Goal: Task Accomplishment & Management: Complete application form

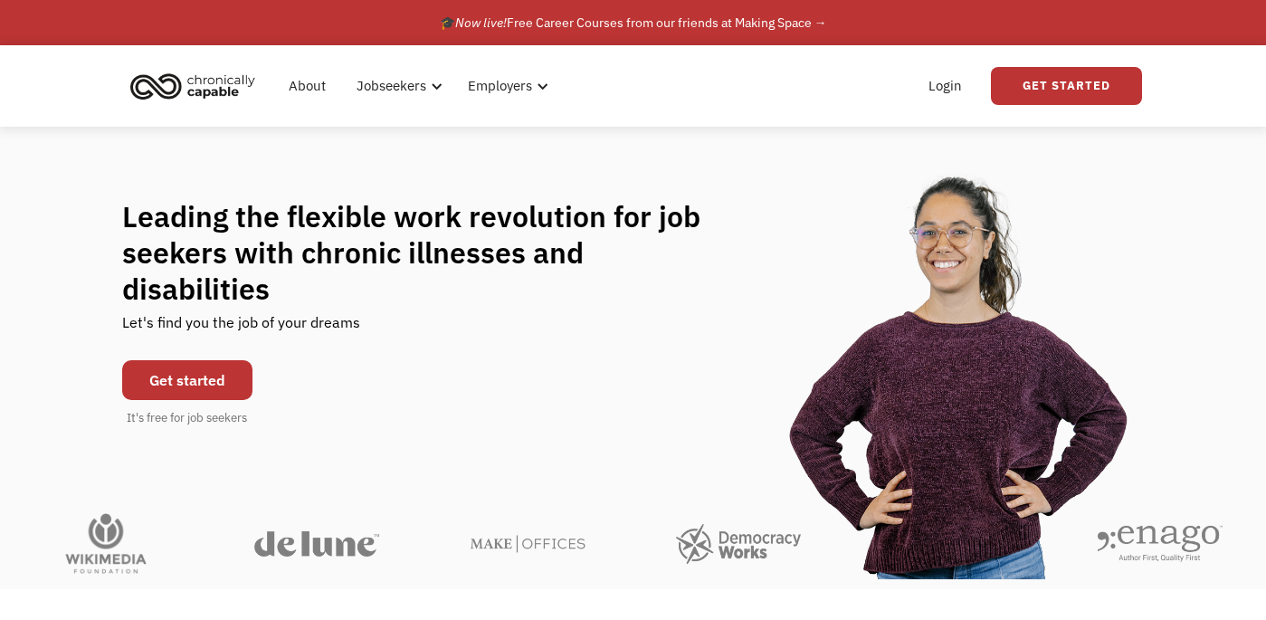
click at [228, 360] on link "Get started" at bounding box center [187, 380] width 130 height 40
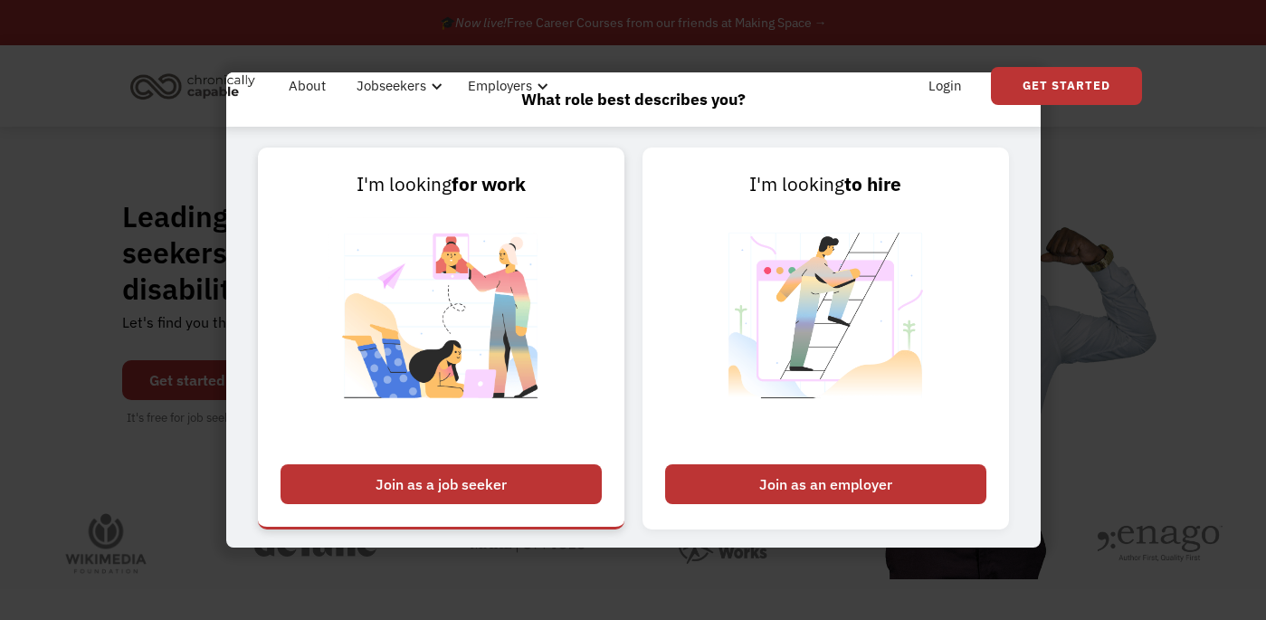
click at [494, 488] on div "Join as a job seeker" at bounding box center [440, 484] width 321 height 40
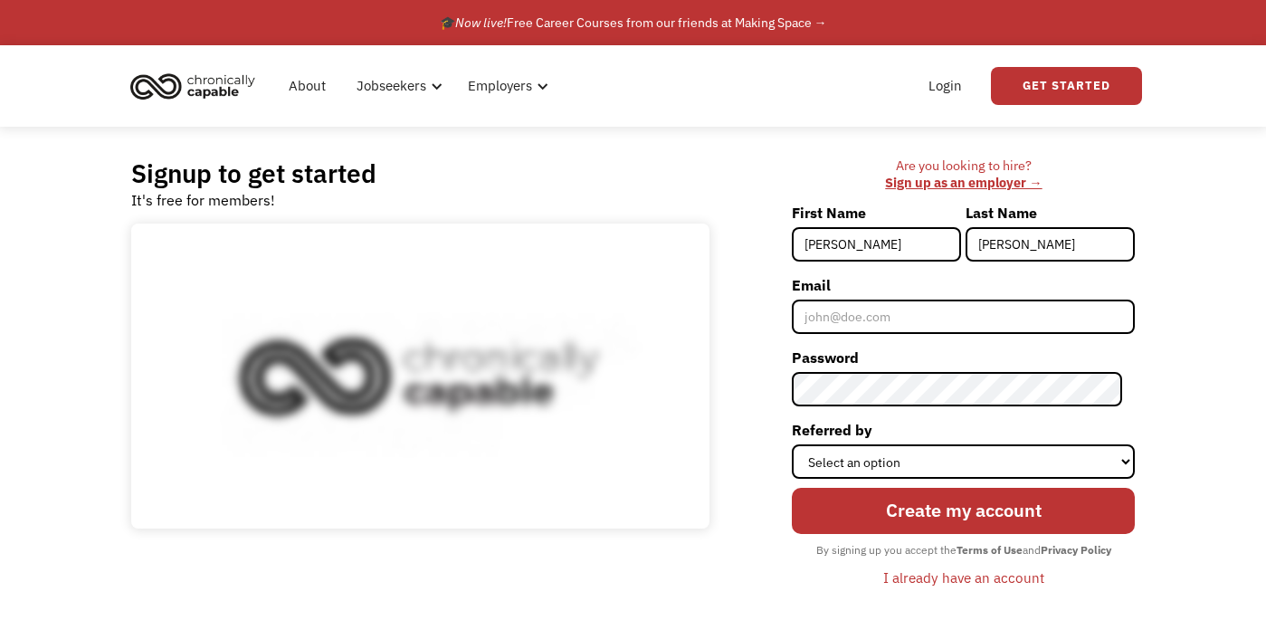
type input "[PERSON_NAME]"
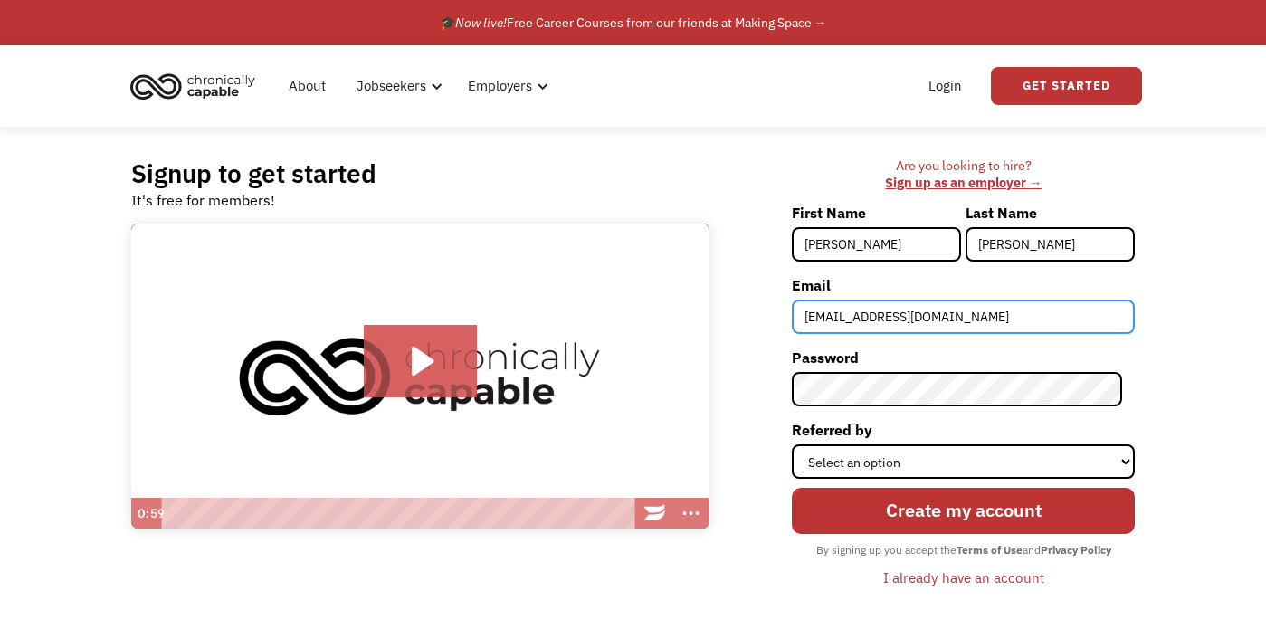
type input "[EMAIL_ADDRESS][DOMAIN_NAME]"
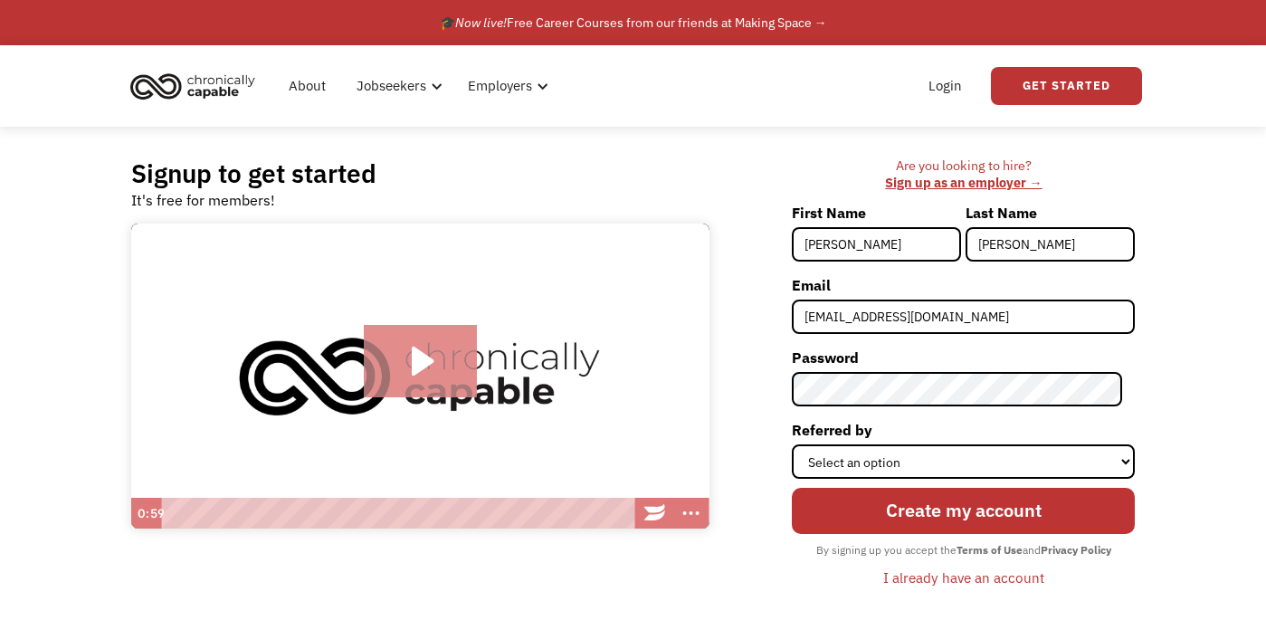
click at [431, 382] on icon "Play Video: Introducing Chronically Capable" at bounding box center [420, 361] width 113 height 72
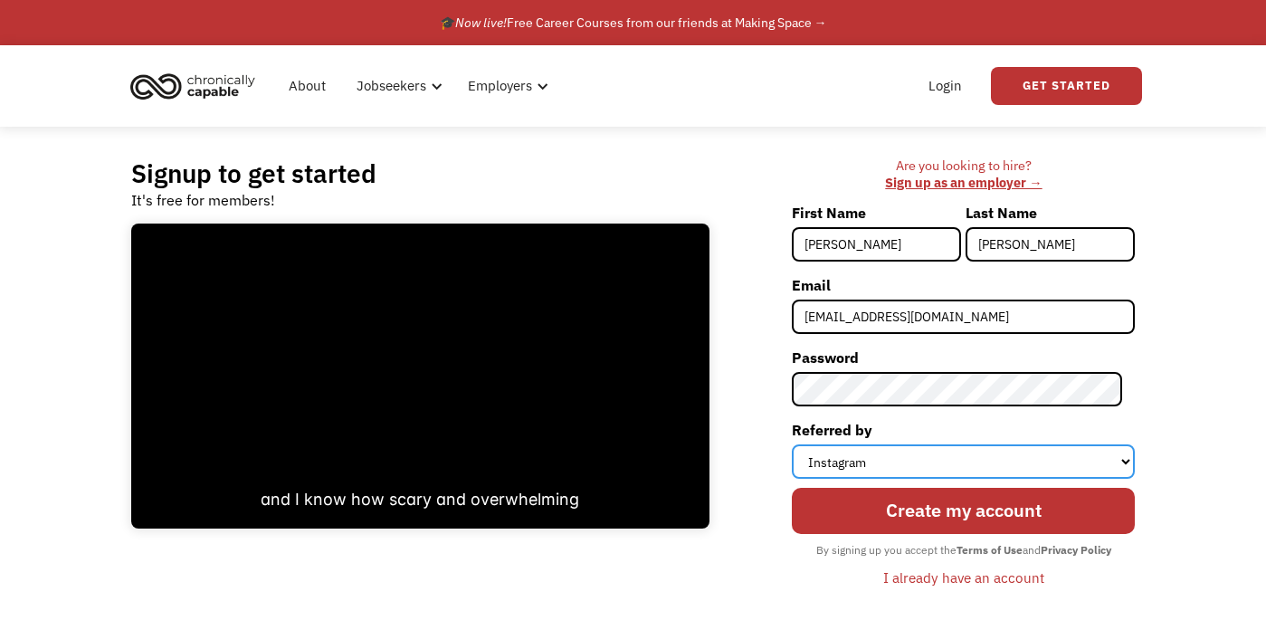
select select "Other"
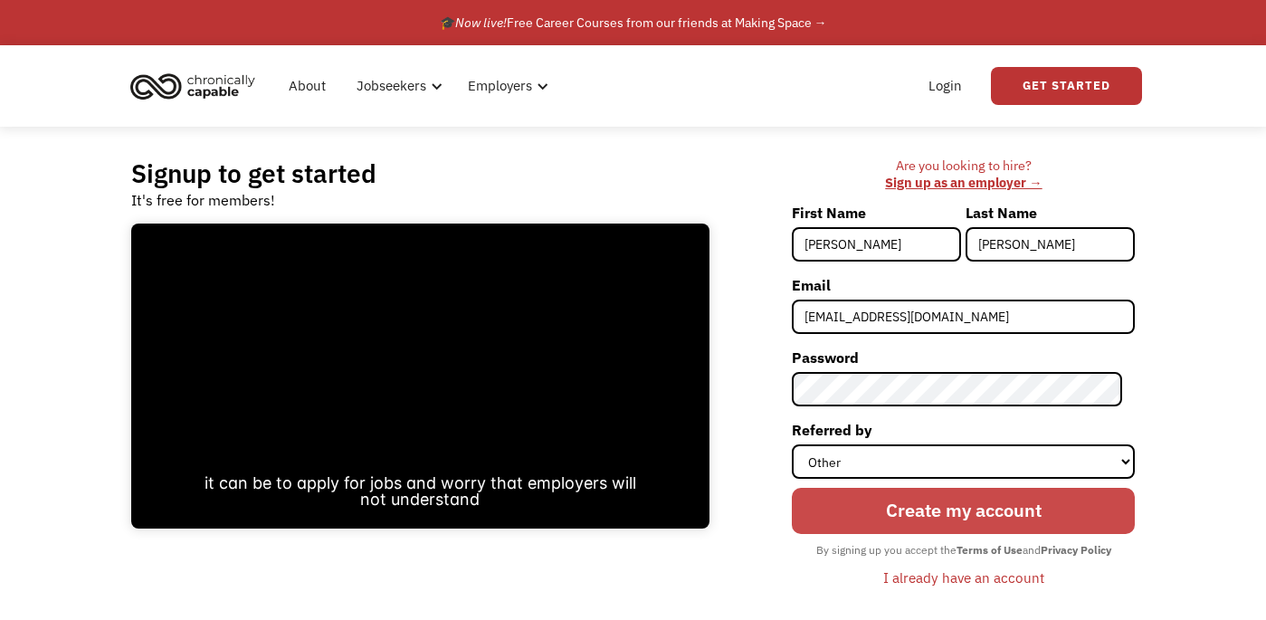
click at [965, 508] on input "Create my account" at bounding box center [963, 511] width 343 height 46
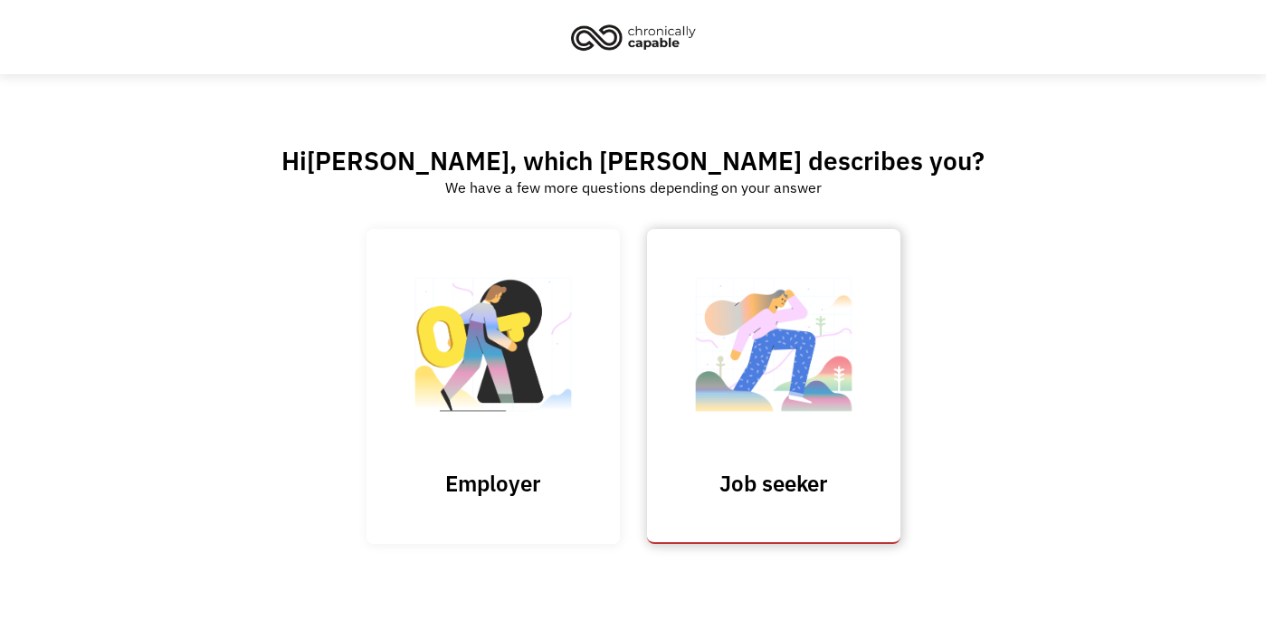
click at [740, 405] on img at bounding box center [773, 353] width 181 height 176
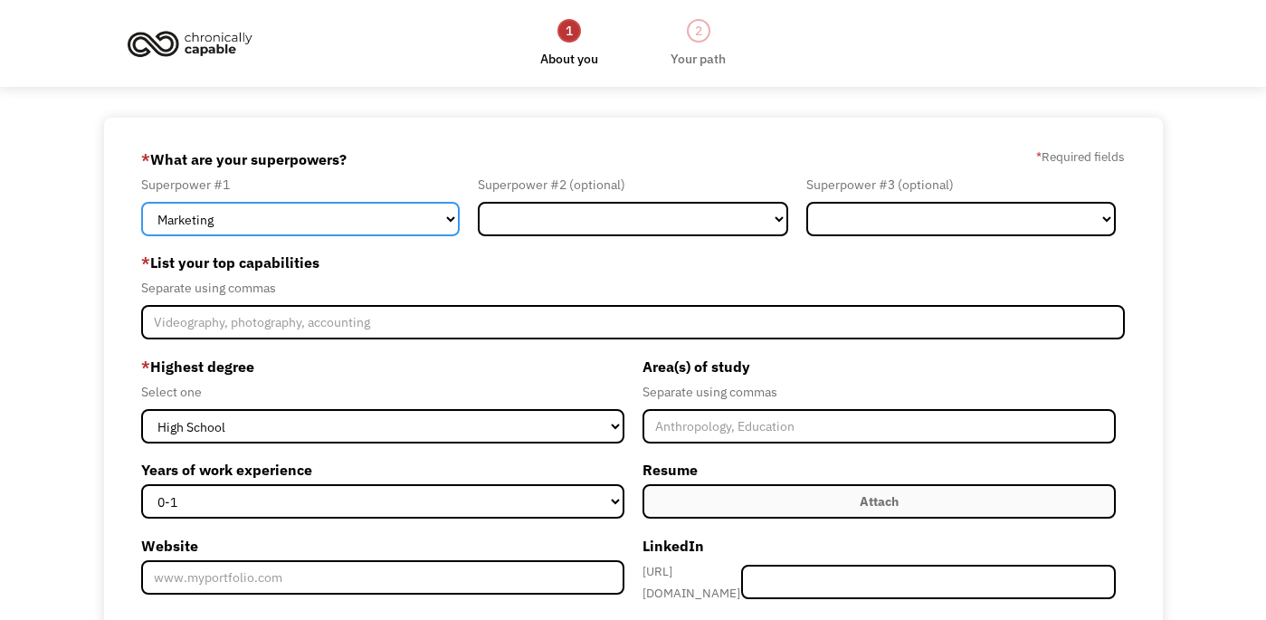
click at [428, 220] on select "Marketing Human Resources Finance Technology Operations Sales Industrial & Manu…" at bounding box center [300, 219] width 318 height 34
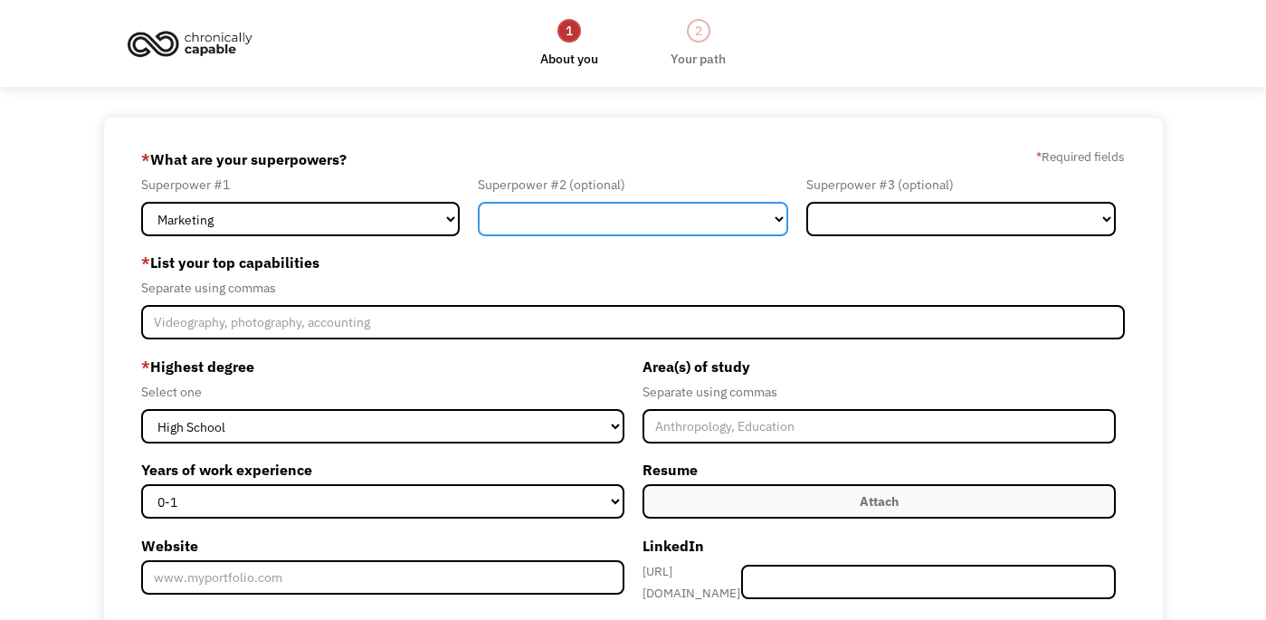
select select "Operations"
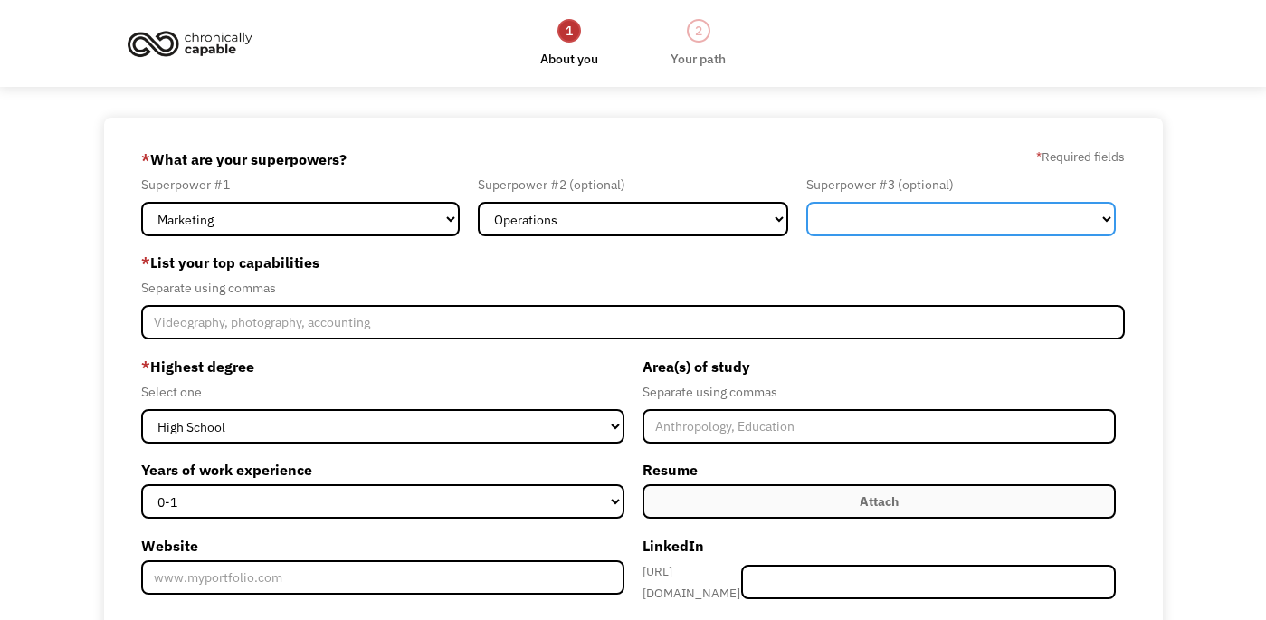
select select "Administration"
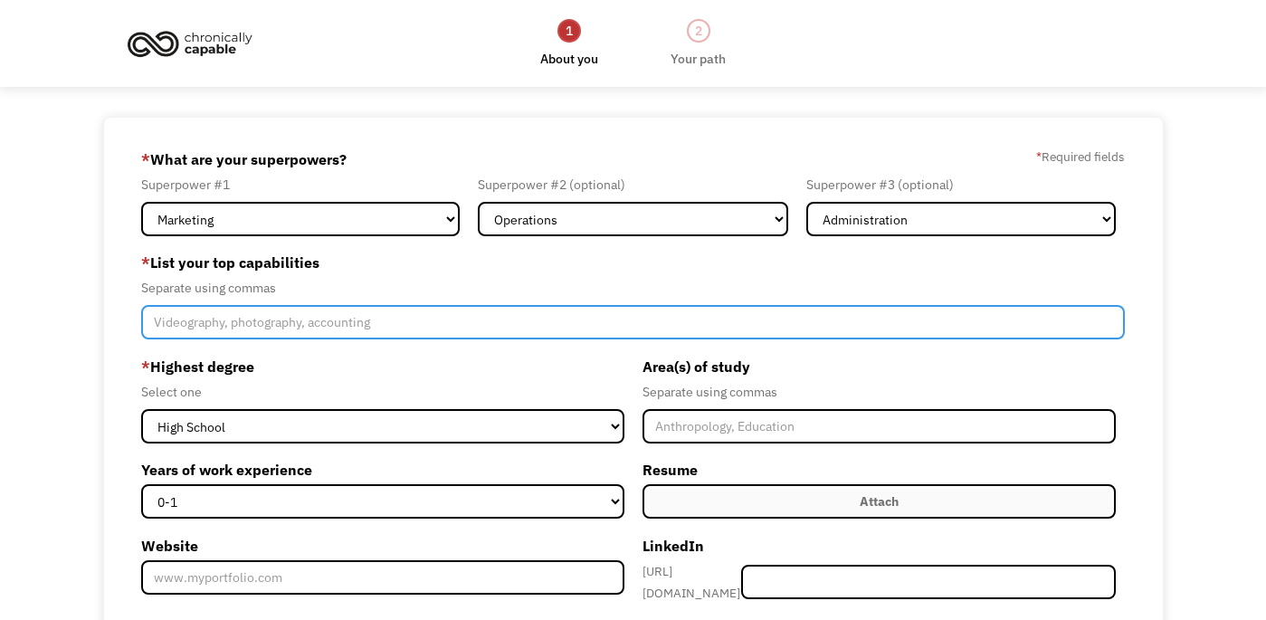
click at [443, 333] on input "Member-Create-Step1" at bounding box center [632, 322] width 982 height 34
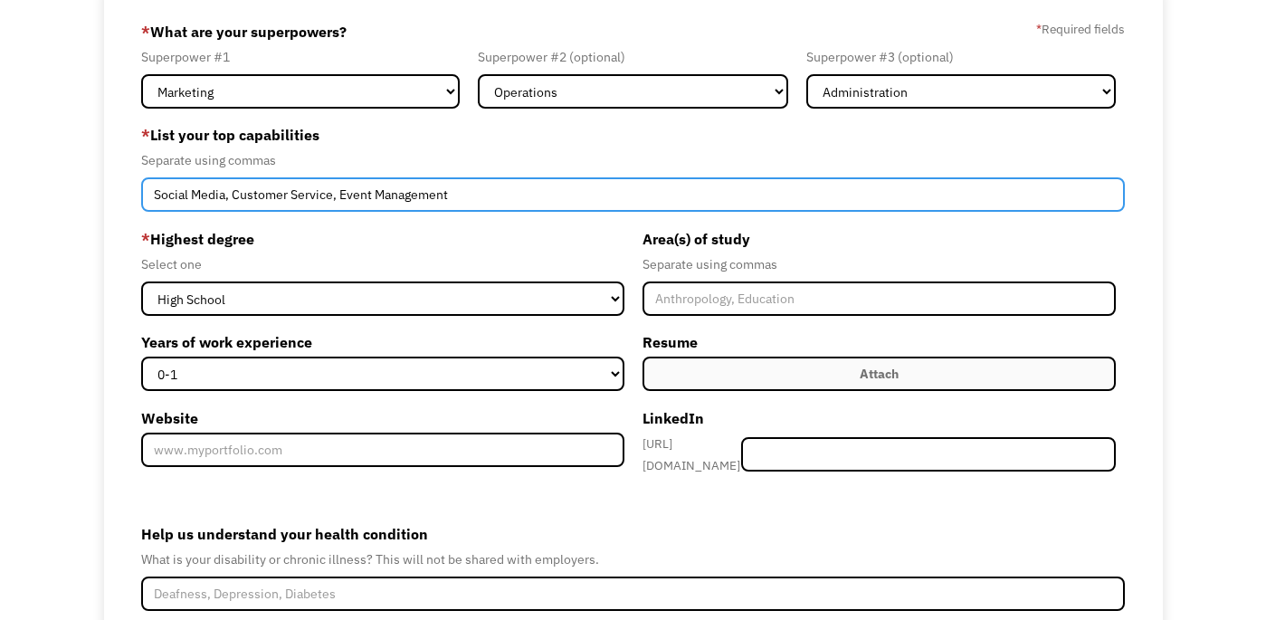
scroll to position [175, 0]
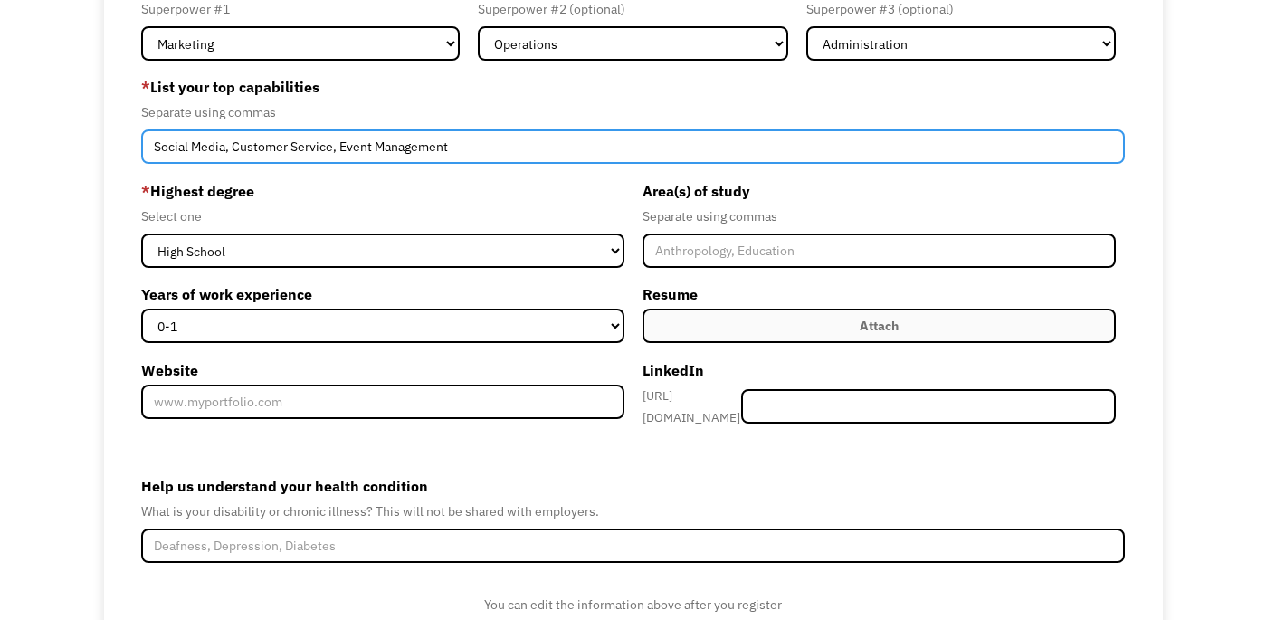
type input "Social Media, Customer Service, Event Management"
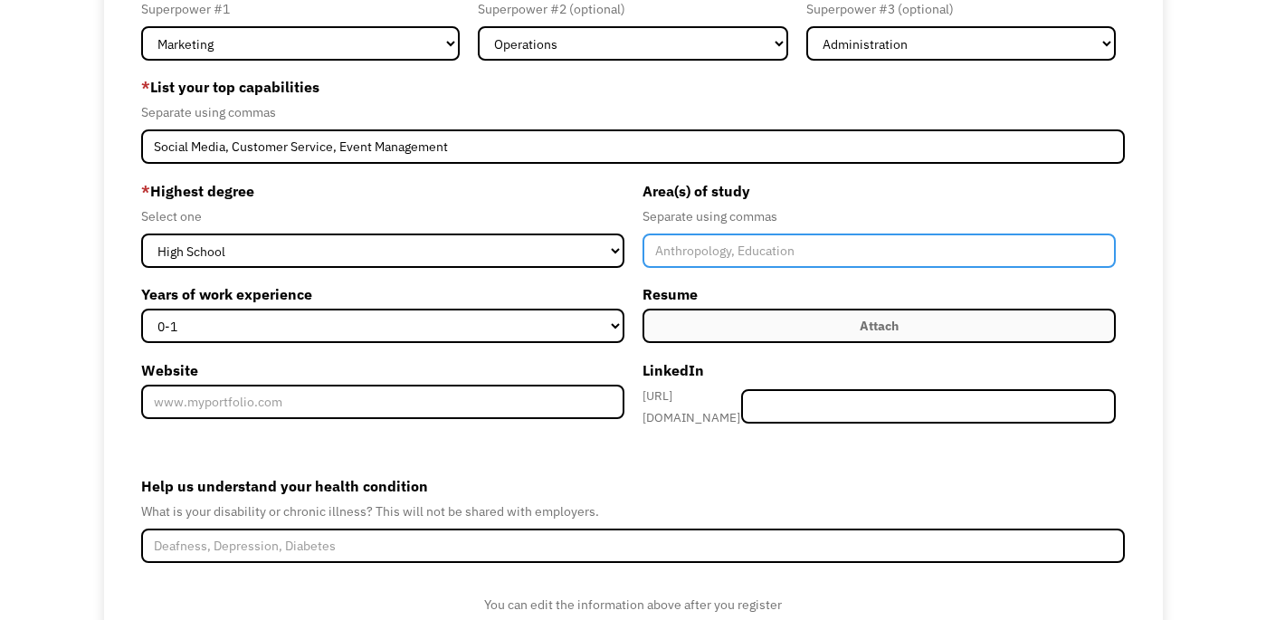
click at [678, 255] on input "Member-Create-Step1" at bounding box center [878, 250] width 473 height 34
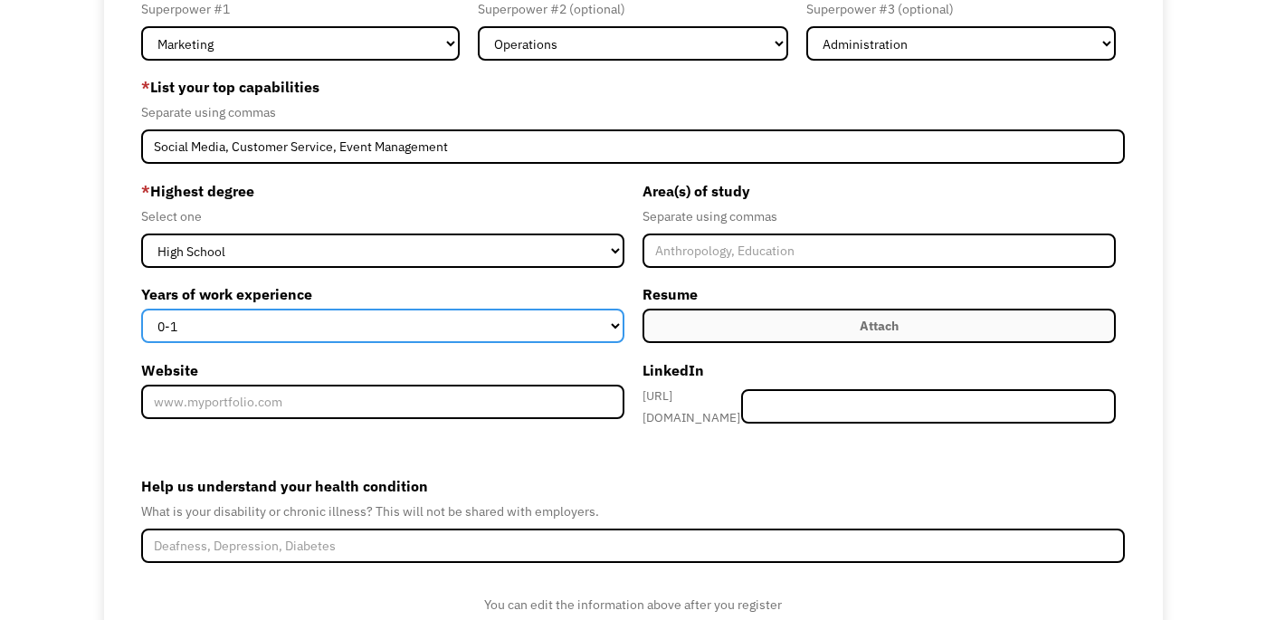
select select "5-10"
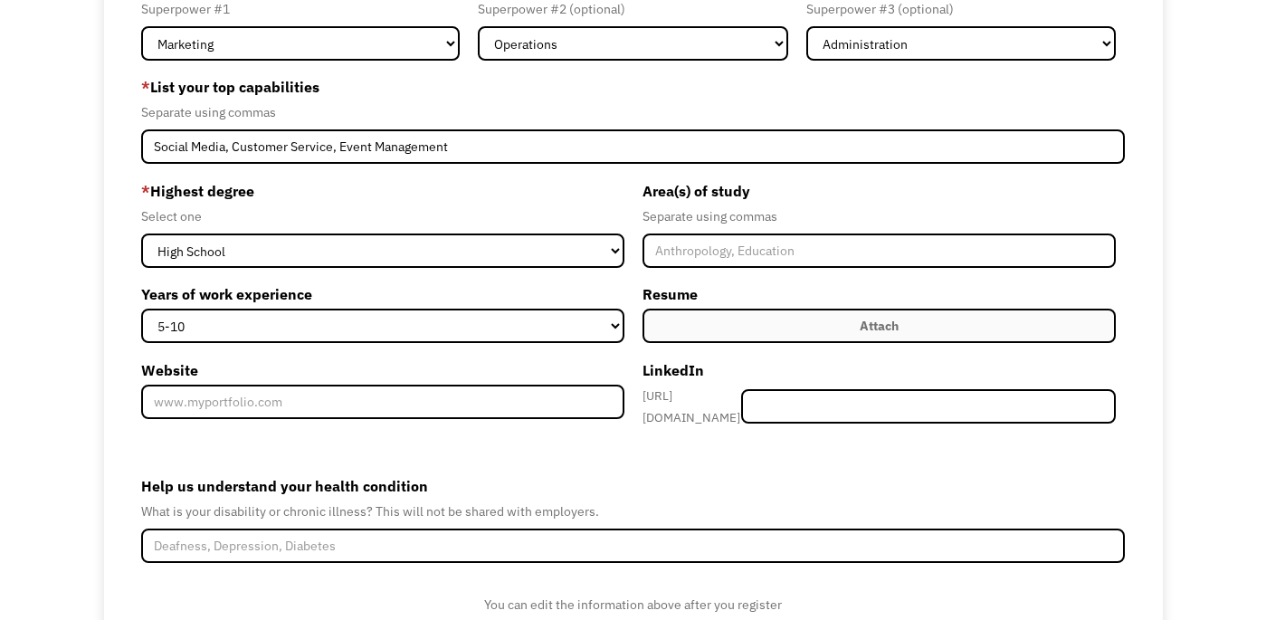
click at [740, 325] on label "Attach" at bounding box center [878, 325] width 473 height 34
type input "C:\fakepath\Resume Alicia Sneed 2025.pdf"
type input "Please wait..."
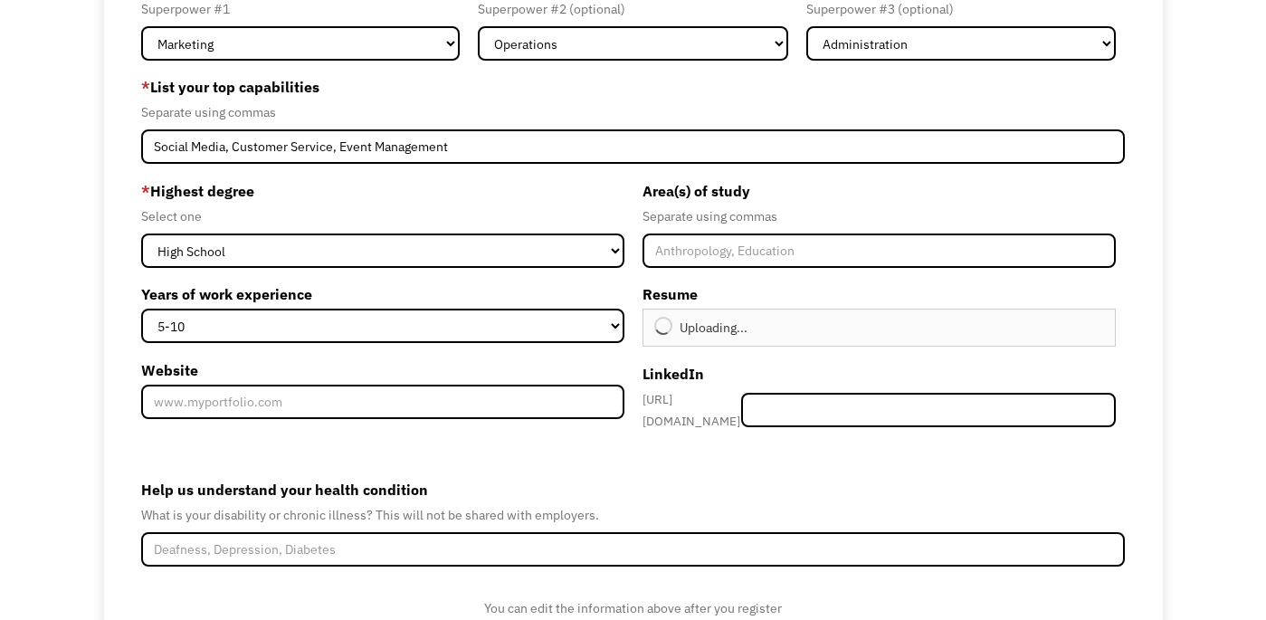
type input "Continue"
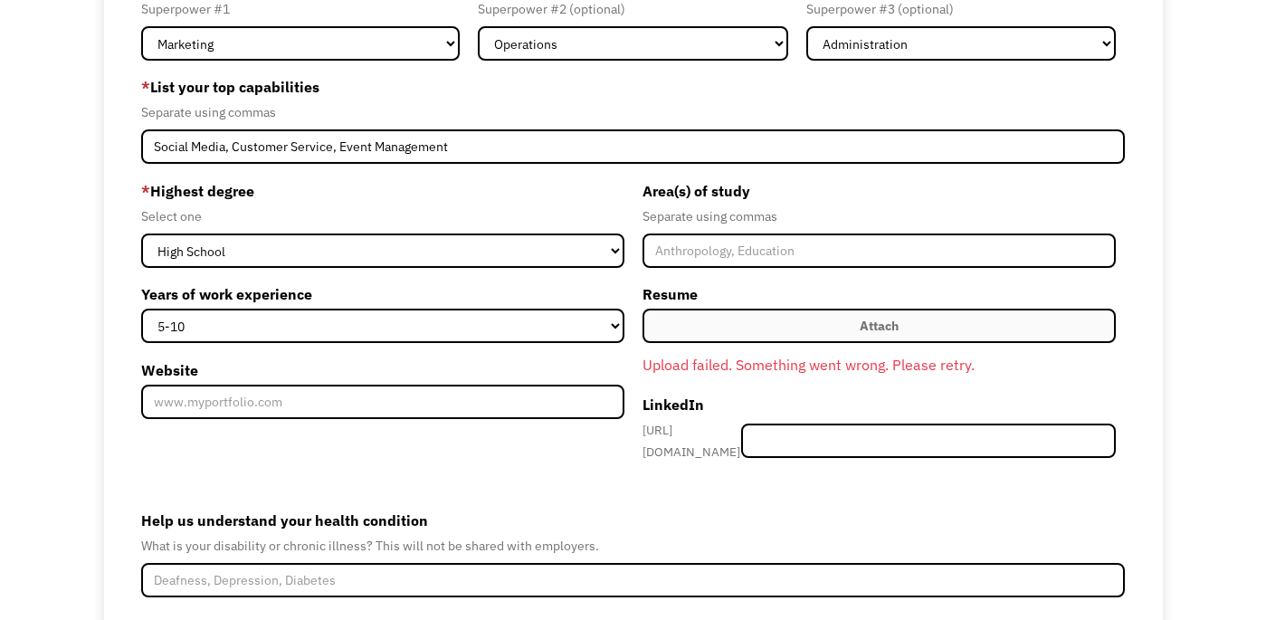
click at [754, 322] on label "Attach" at bounding box center [878, 325] width 473 height 34
